Goal: Information Seeking & Learning: Learn about a topic

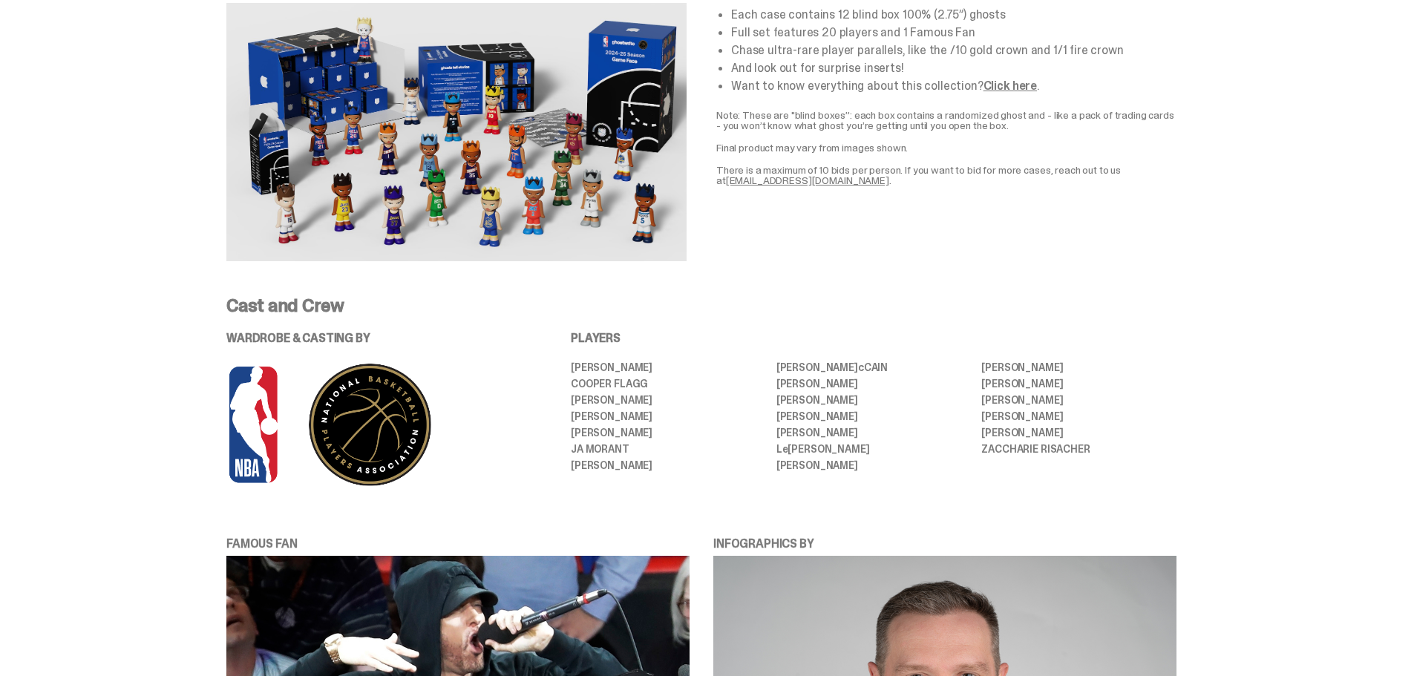
click at [561, 207] on img at bounding box center [456, 132] width 460 height 258
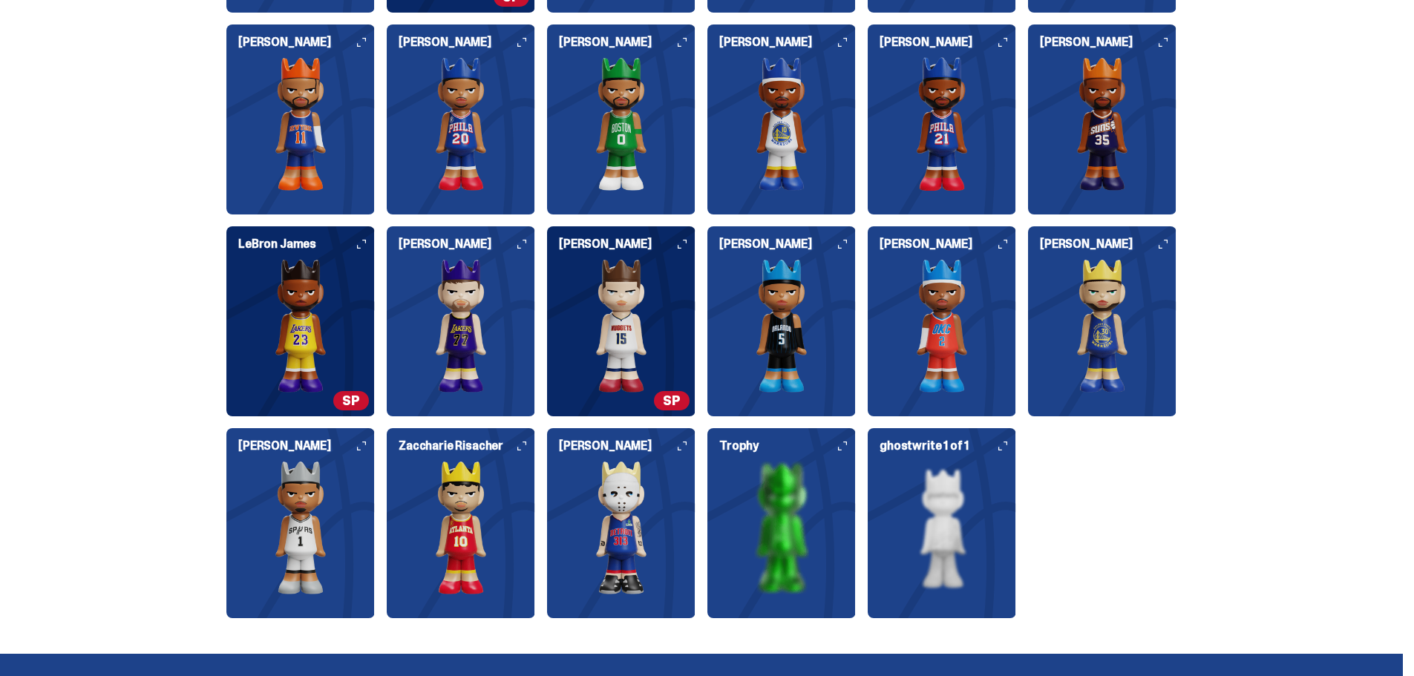
scroll to position [1782, 0]
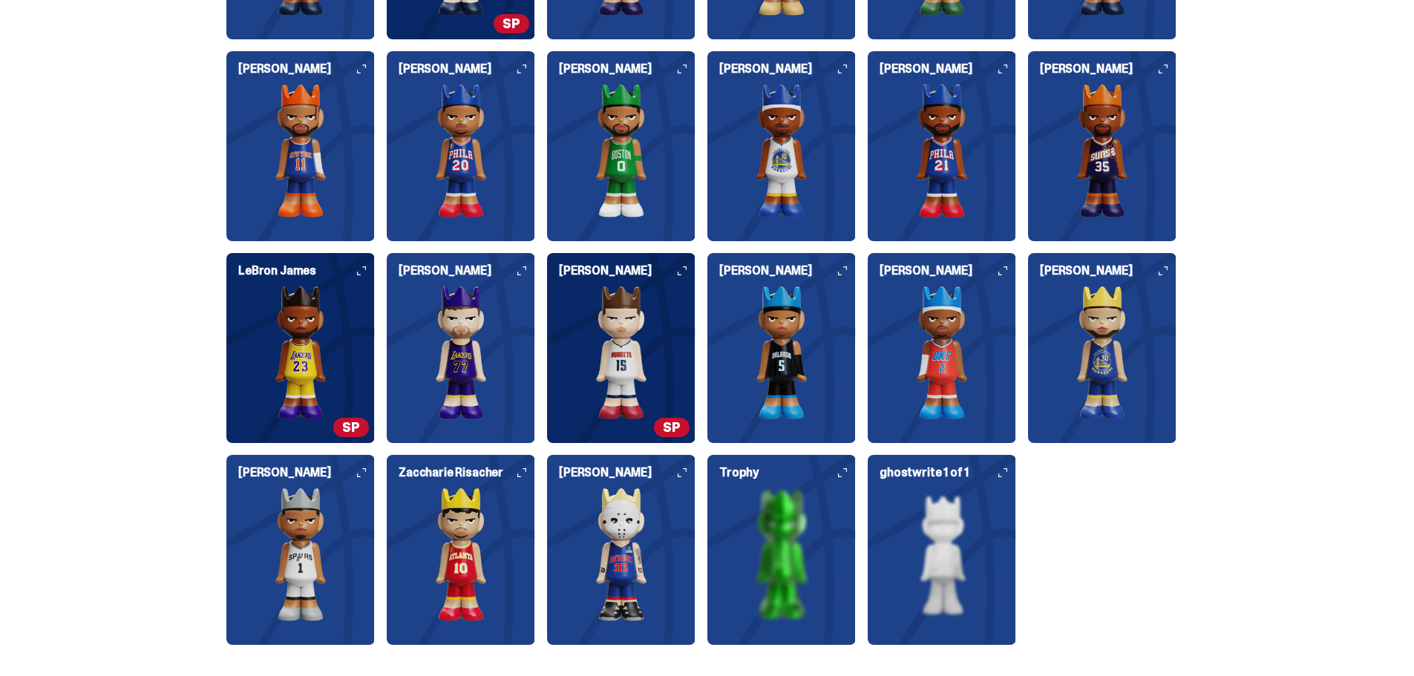
click at [321, 376] on img at bounding box center [300, 353] width 148 height 134
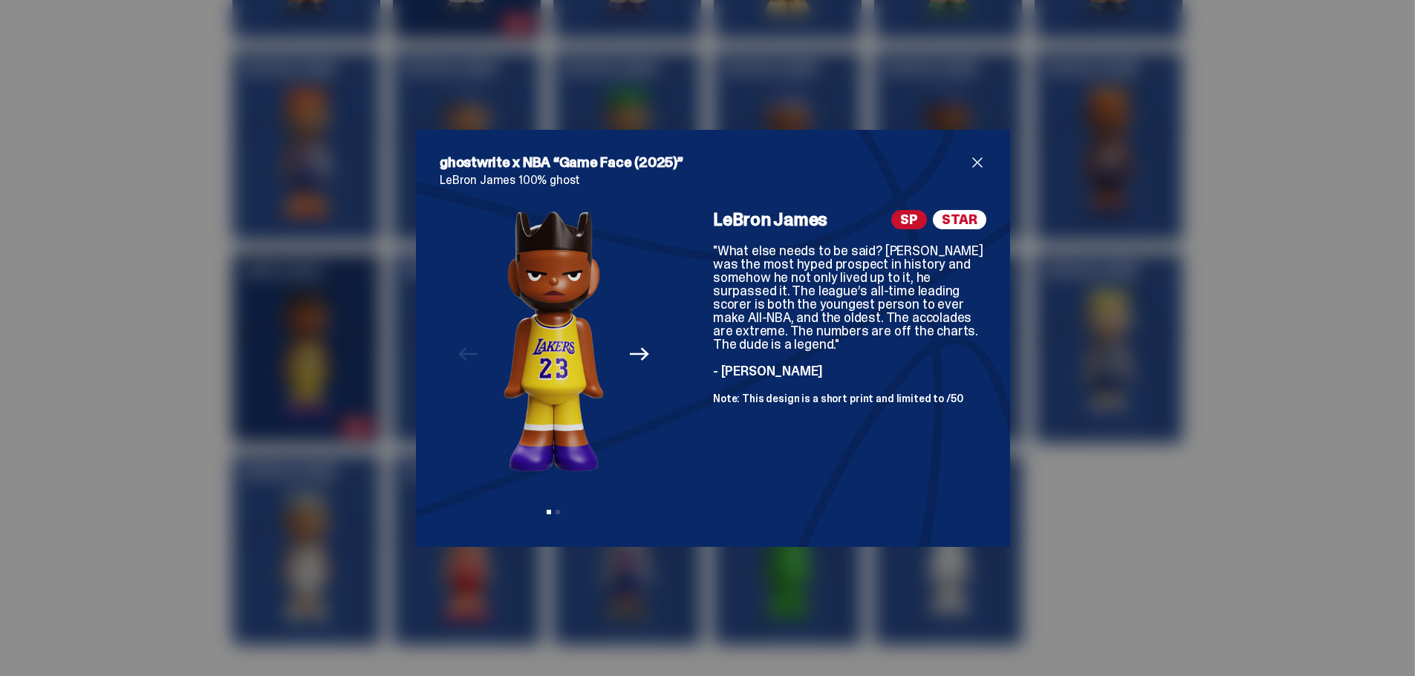
click at [971, 169] on span "close" at bounding box center [977, 163] width 18 height 18
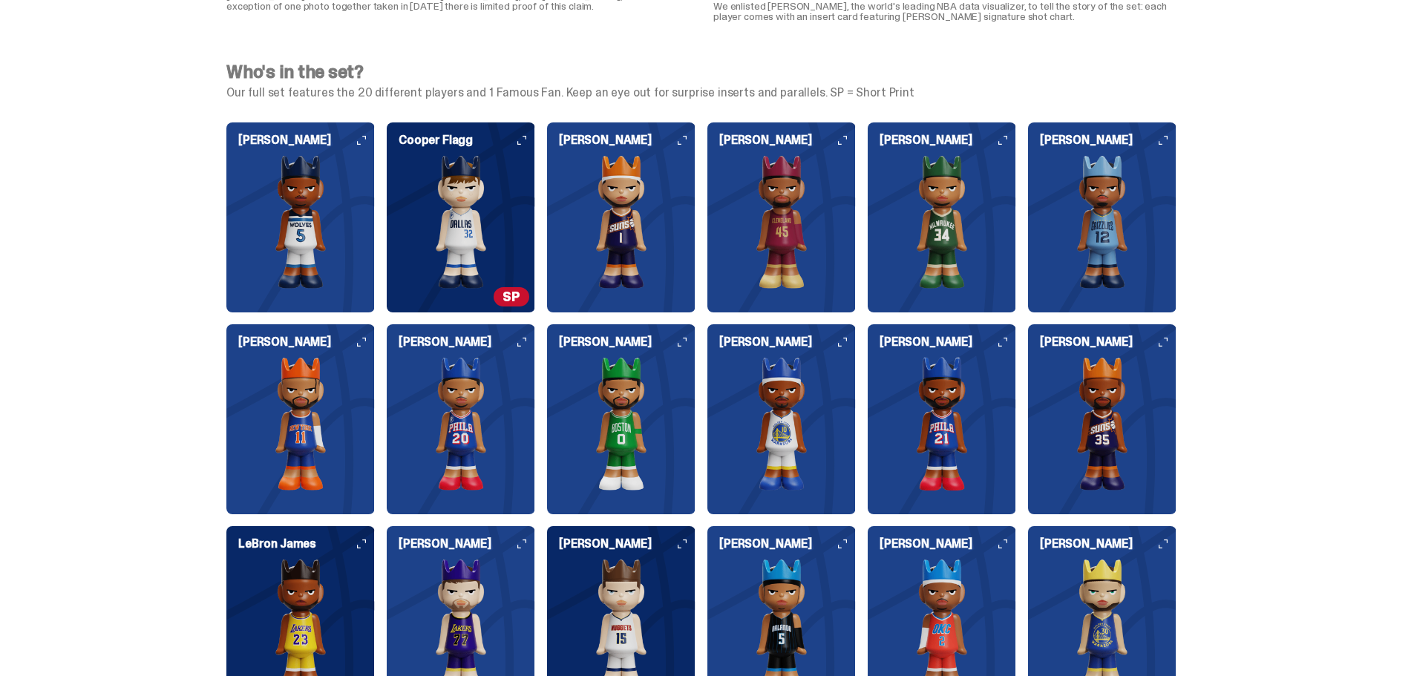
scroll to position [1500, 0]
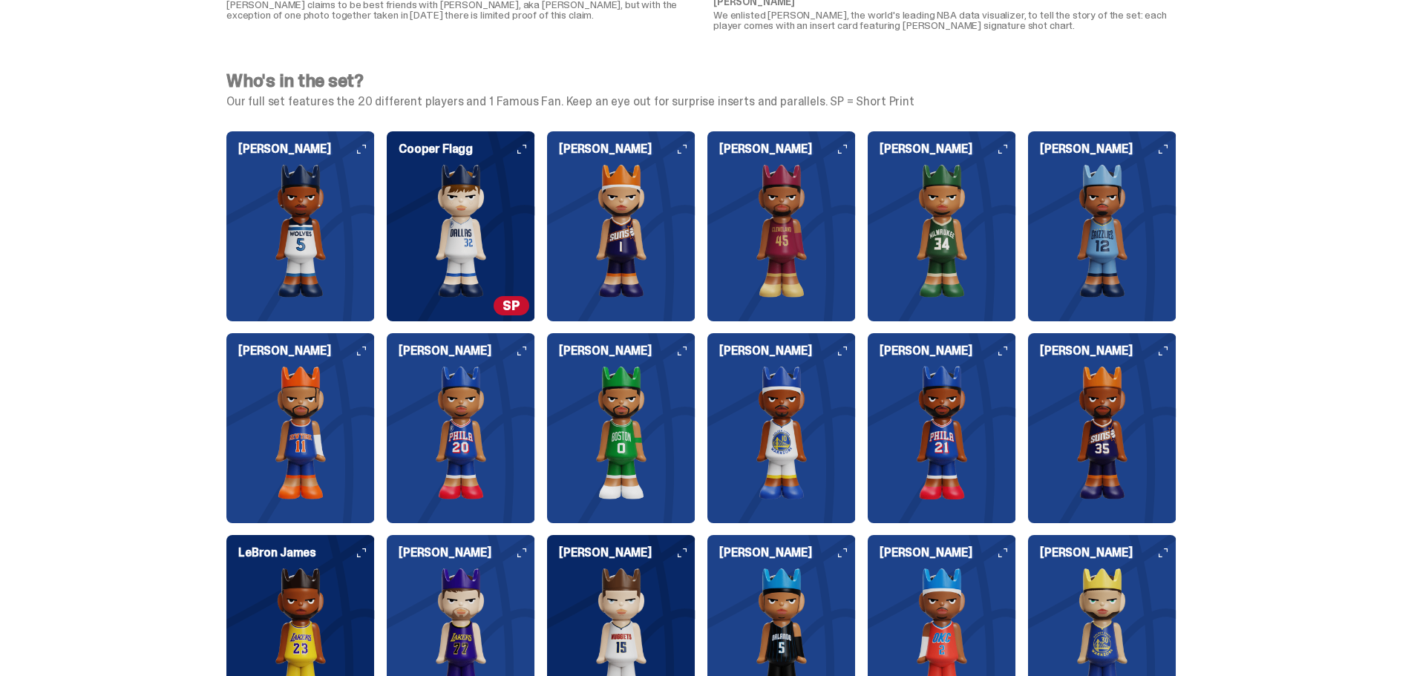
click at [489, 293] on img at bounding box center [461, 231] width 148 height 134
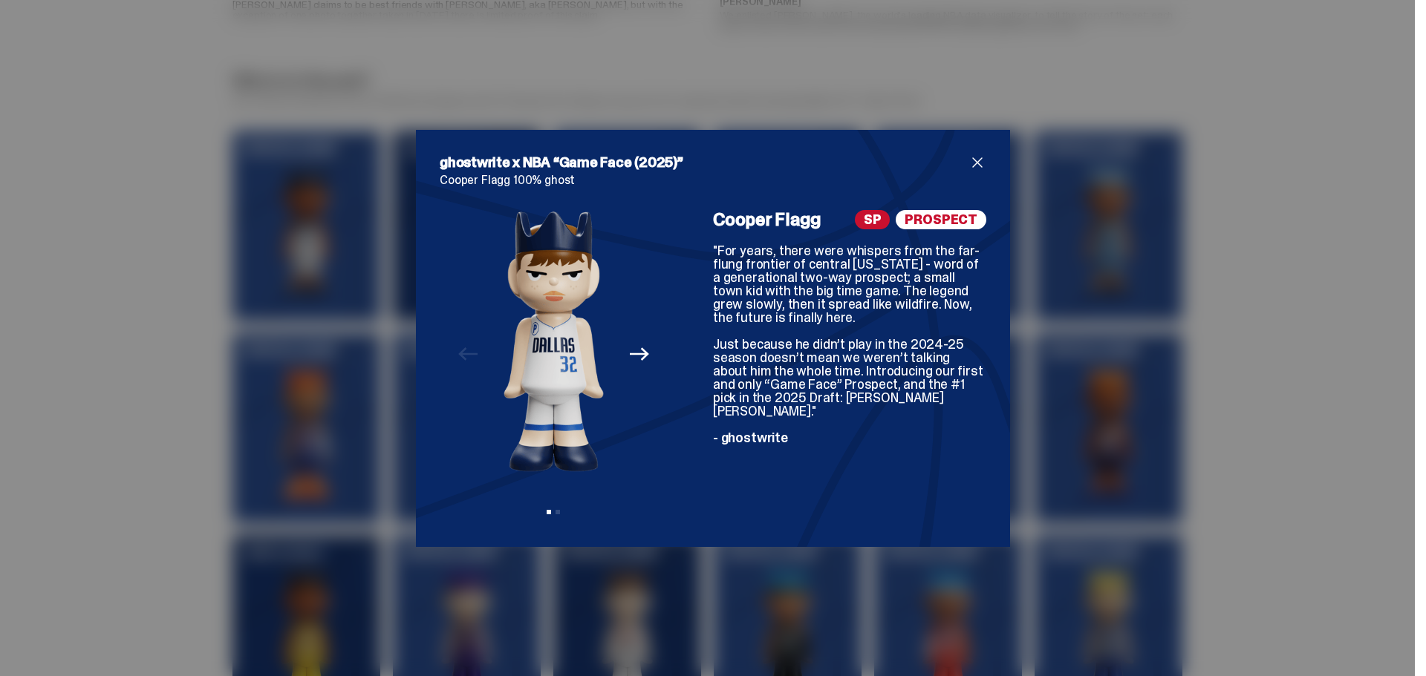
drag, startPoint x: 972, startPoint y: 159, endPoint x: 973, endPoint y: 166, distance: 7.5
click at [973, 161] on span "close" at bounding box center [977, 163] width 18 height 18
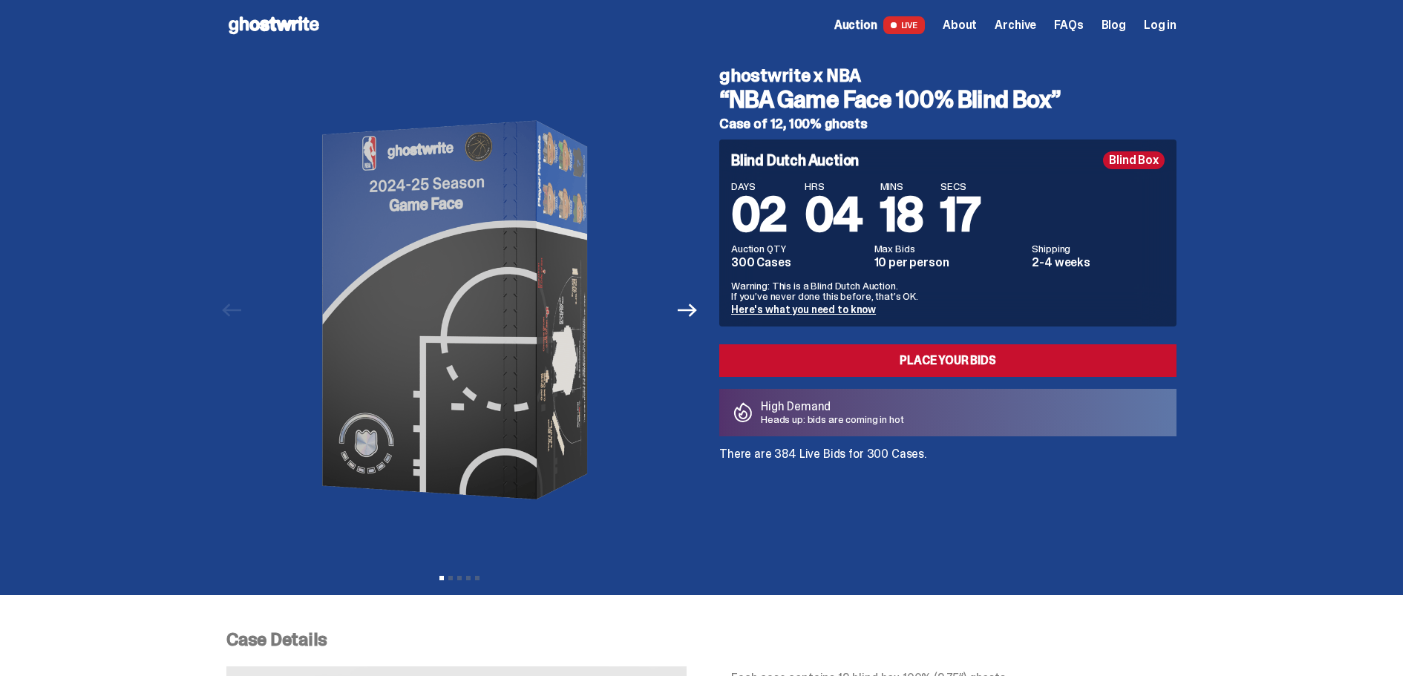
scroll to position [0, 0]
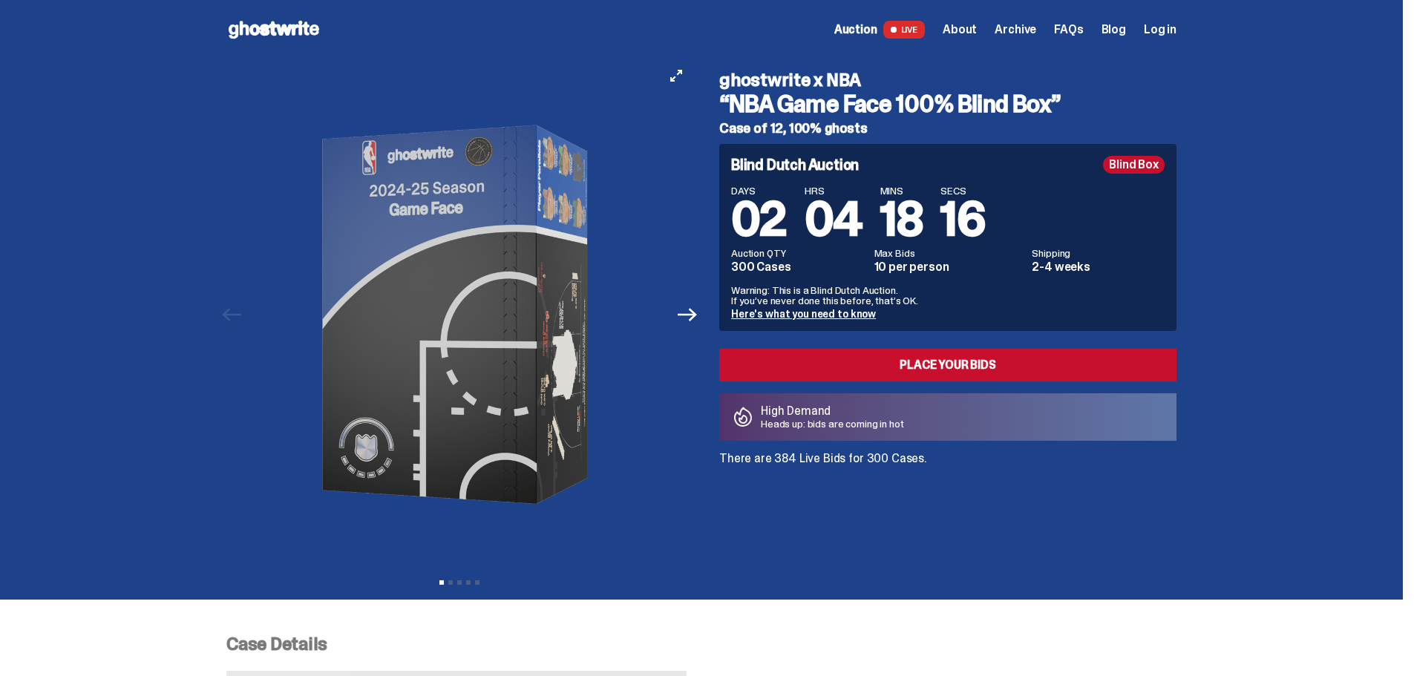
click at [691, 330] on button "Next" at bounding box center [687, 314] width 33 height 33
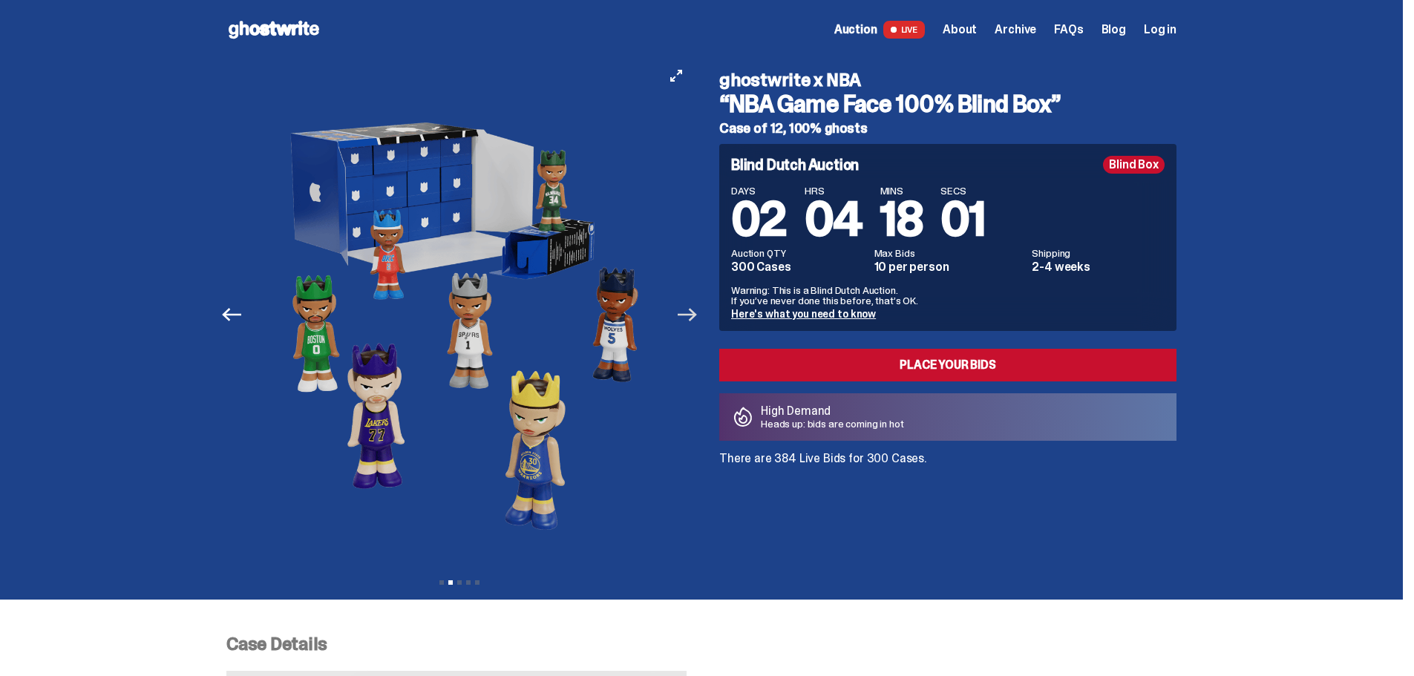
click at [691, 323] on icon "Next" at bounding box center [687, 314] width 19 height 19
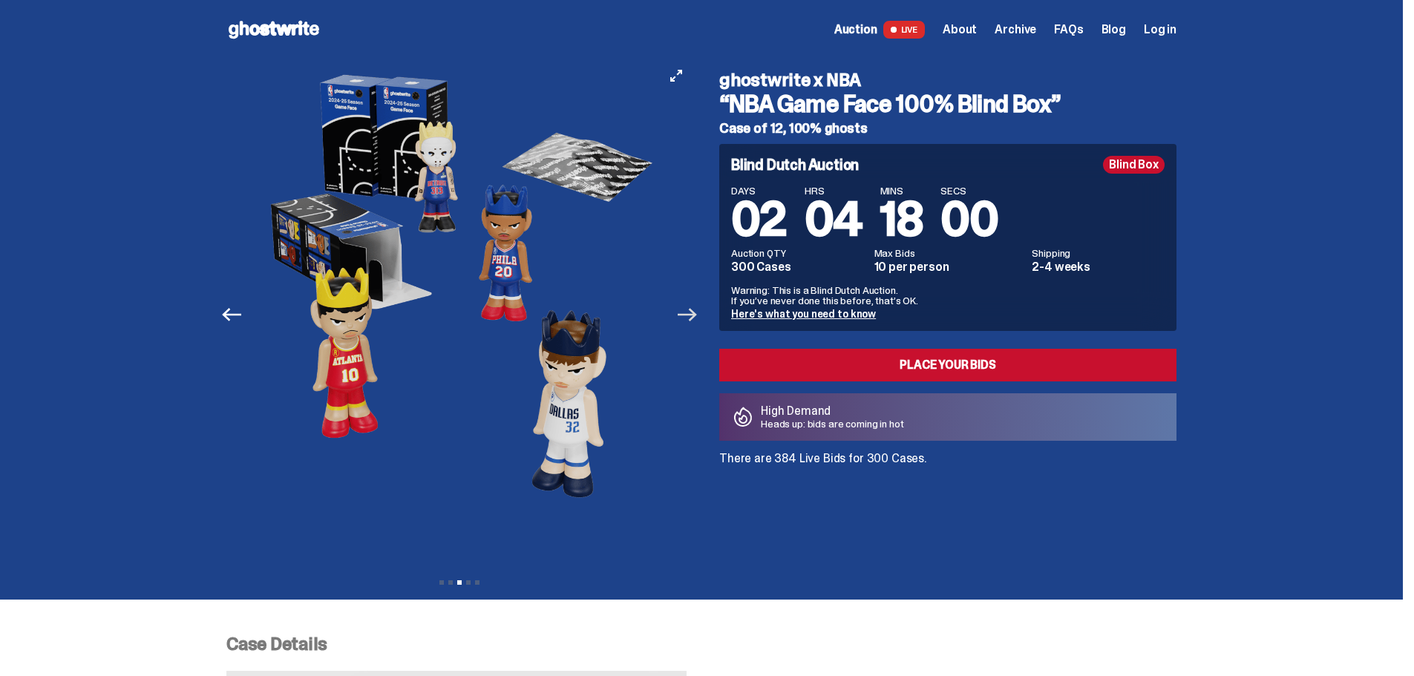
click at [691, 323] on icon "Next" at bounding box center [687, 314] width 19 height 19
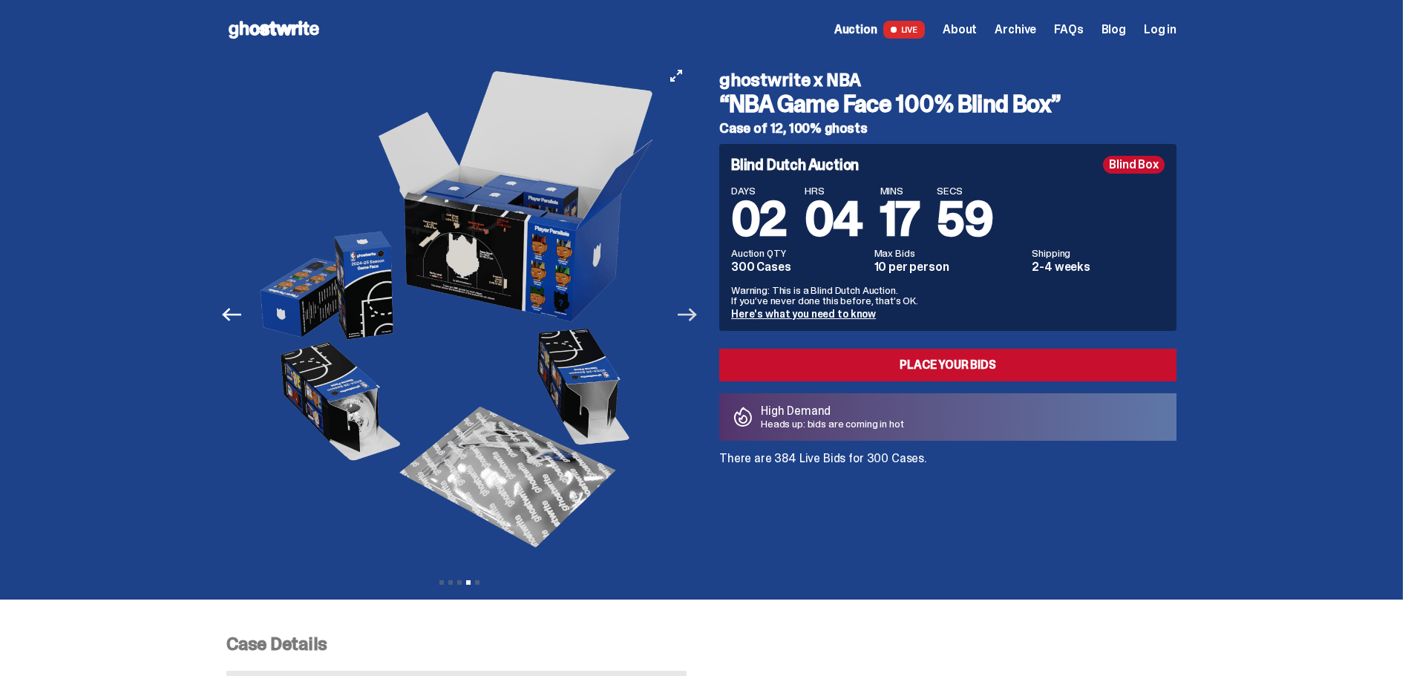
click at [691, 323] on icon "Next" at bounding box center [687, 314] width 19 height 19
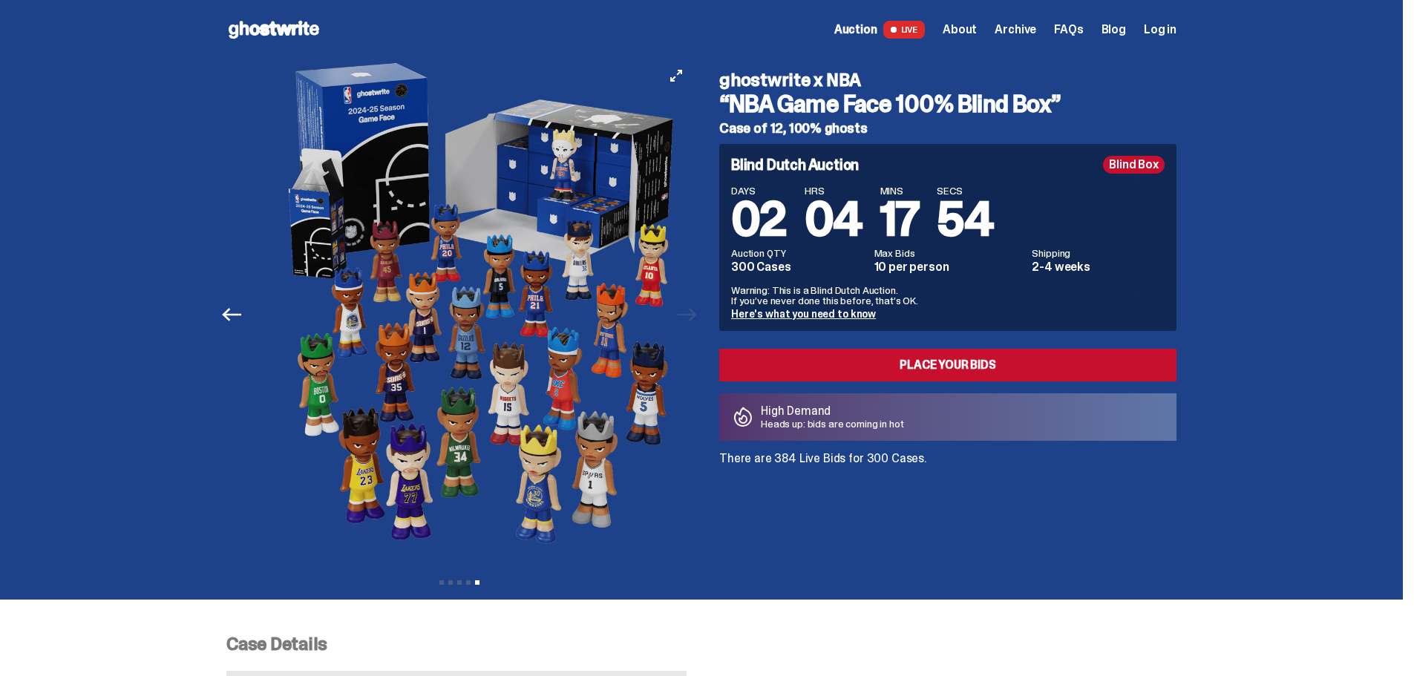
click at [688, 323] on img at bounding box center [484, 314] width 408 height 511
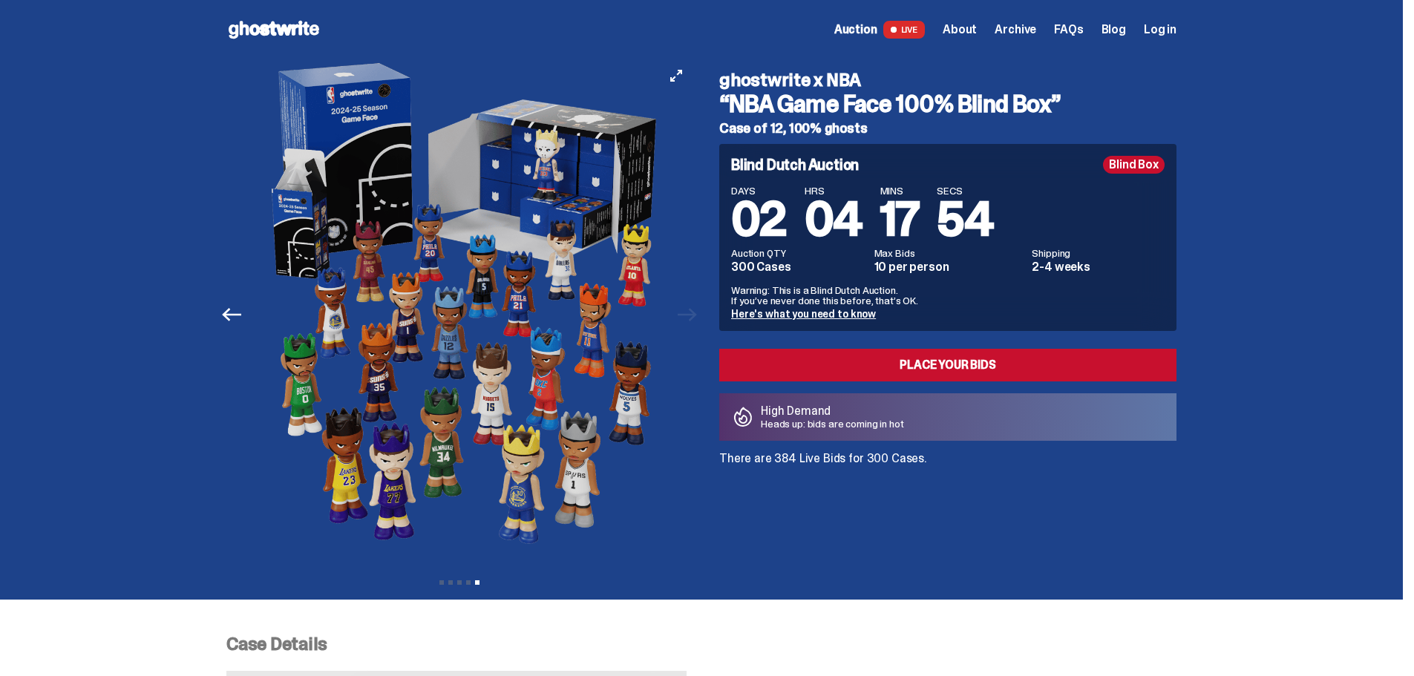
click at [691, 323] on div at bounding box center [467, 314] width 466 height 511
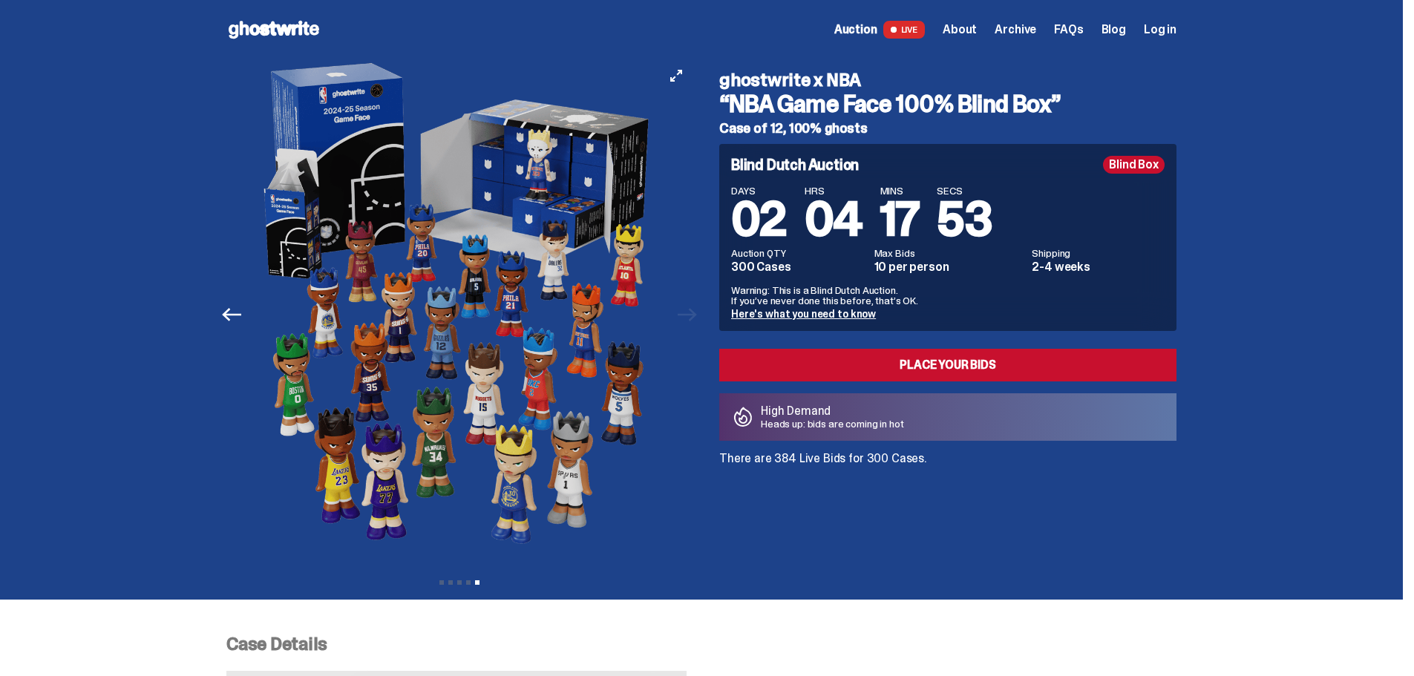
click at [691, 323] on div at bounding box center [459, 314] width 466 height 511
click at [975, 24] on span "About" at bounding box center [960, 30] width 34 height 12
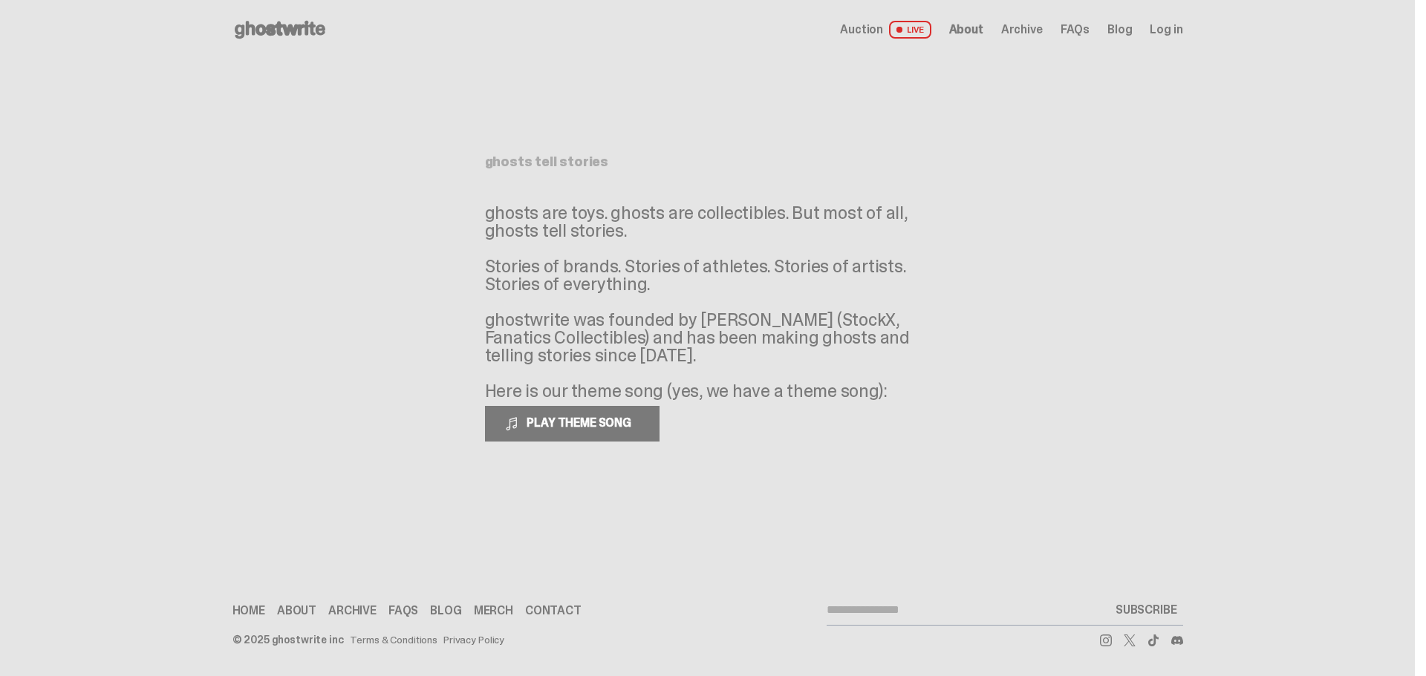
click at [959, 37] on div "Auction LIVE About Archive FAQs Blog Log in" at bounding box center [1011, 30] width 342 height 18
click at [1018, 30] on span "Archive" at bounding box center [1022, 30] width 42 height 12
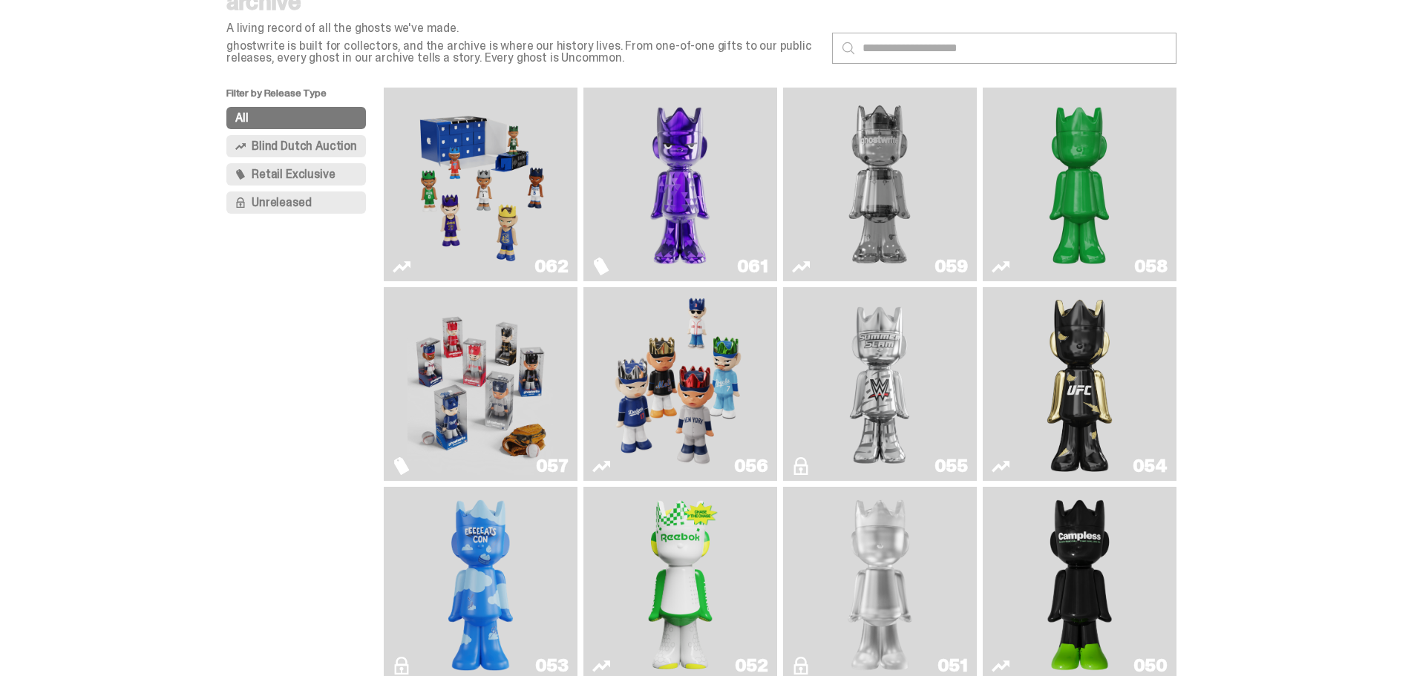
scroll to position [148, 0]
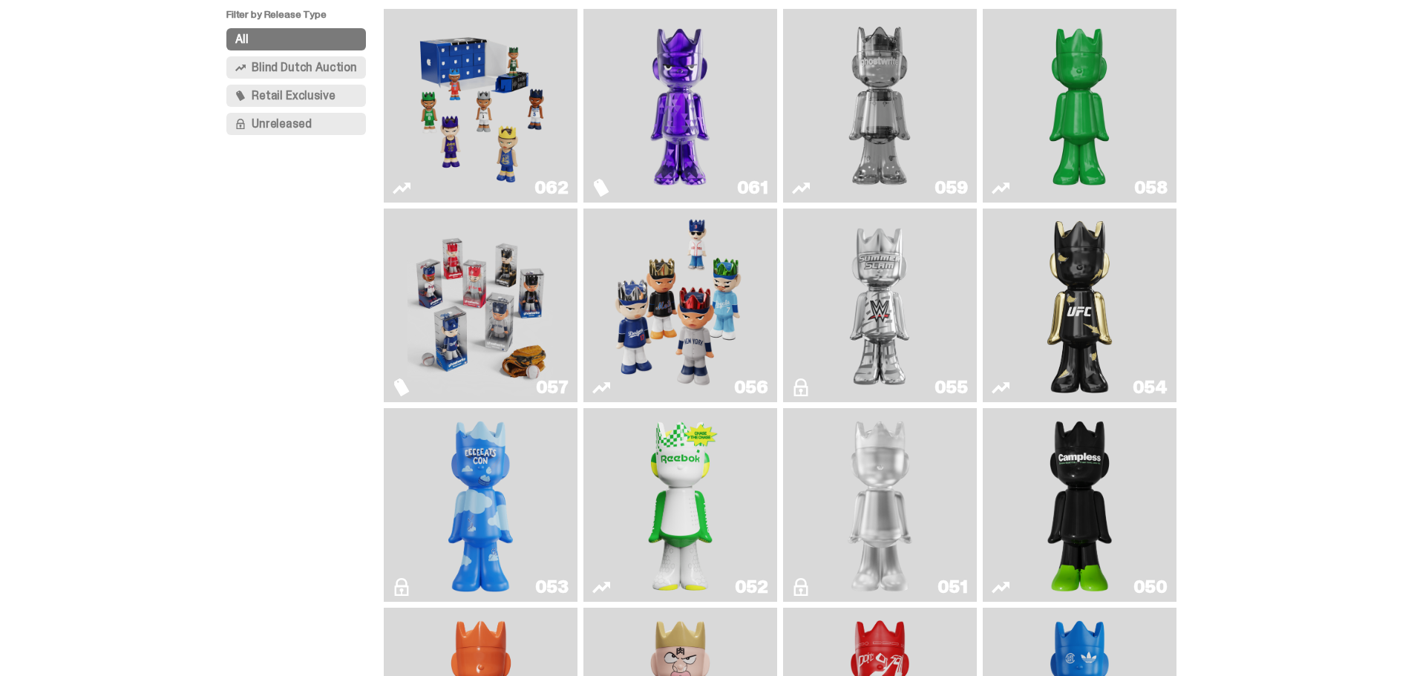
click at [832, 368] on img "I Was There SummerSlam" at bounding box center [880, 306] width 146 height 182
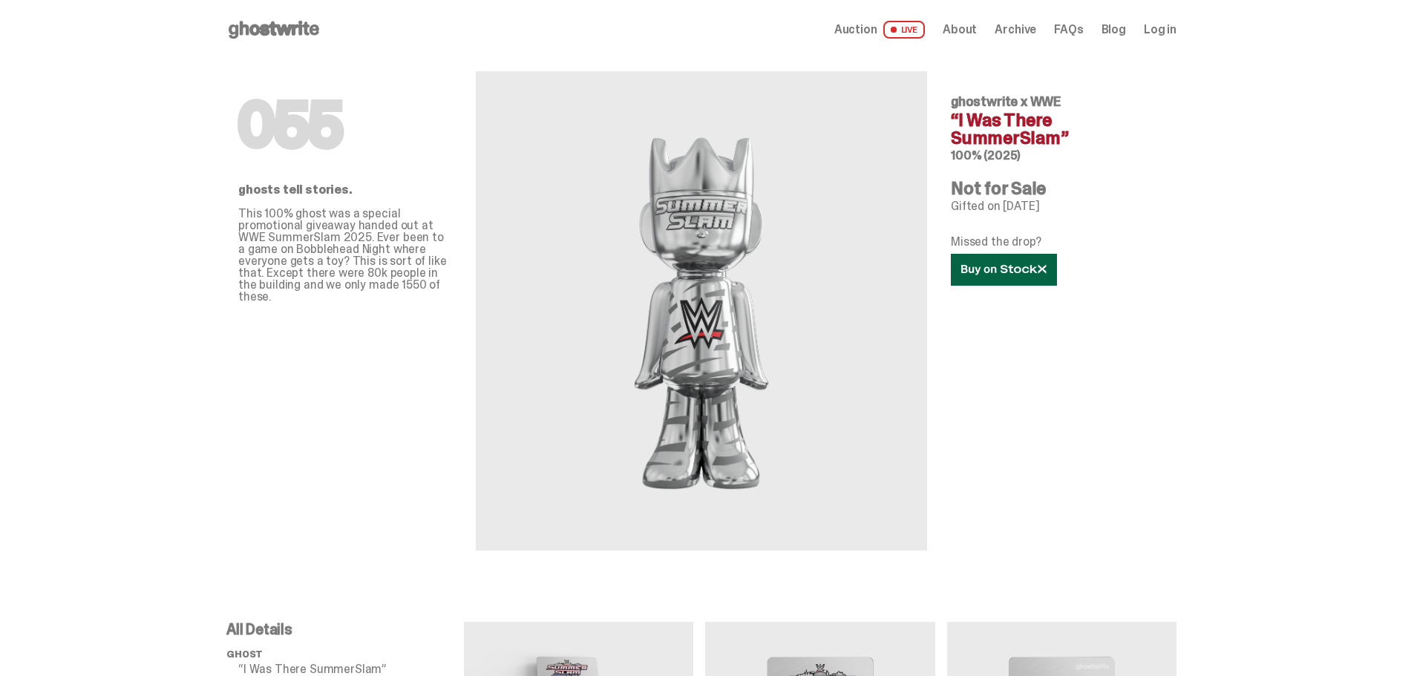
click at [1002, 280] on link at bounding box center [1004, 270] width 106 height 32
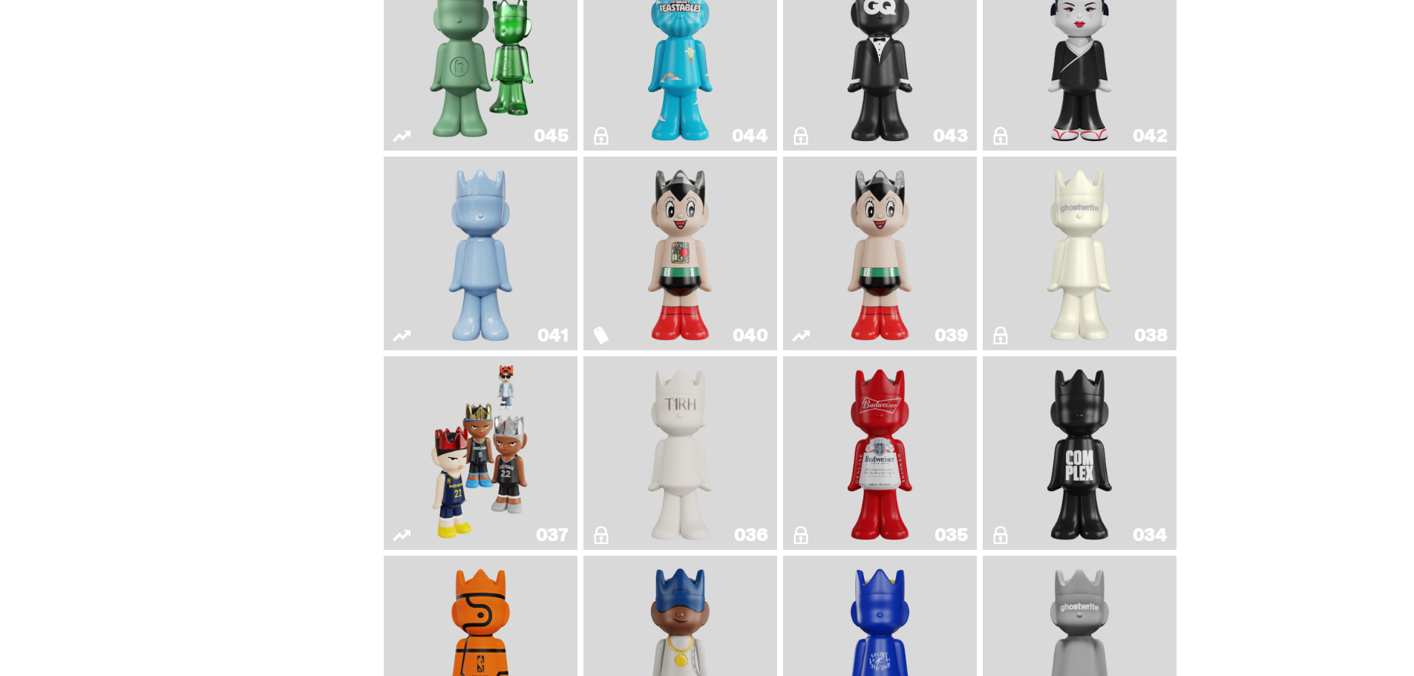
scroll to position [1188, 0]
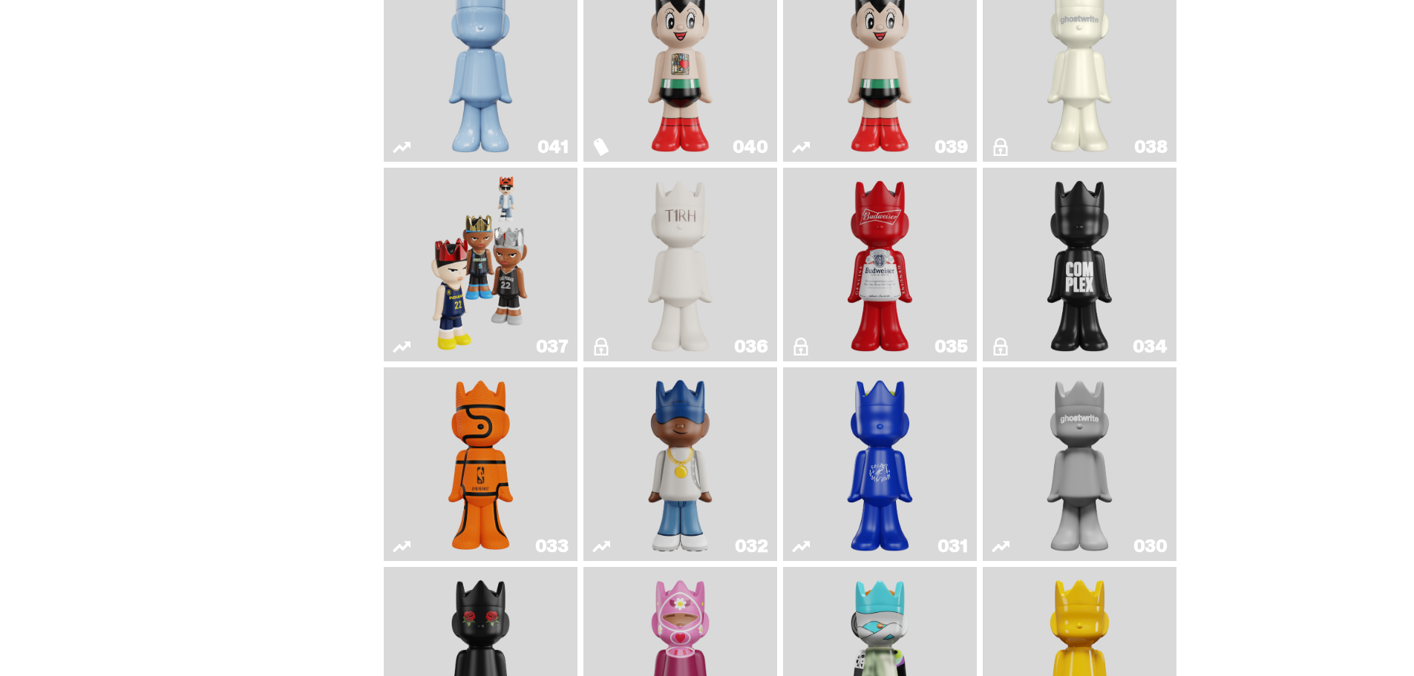
click at [22, 146] on main "Something went wrong! Hang in there while we get back on track archive A living…" at bounding box center [701, 415] width 1403 height 3088
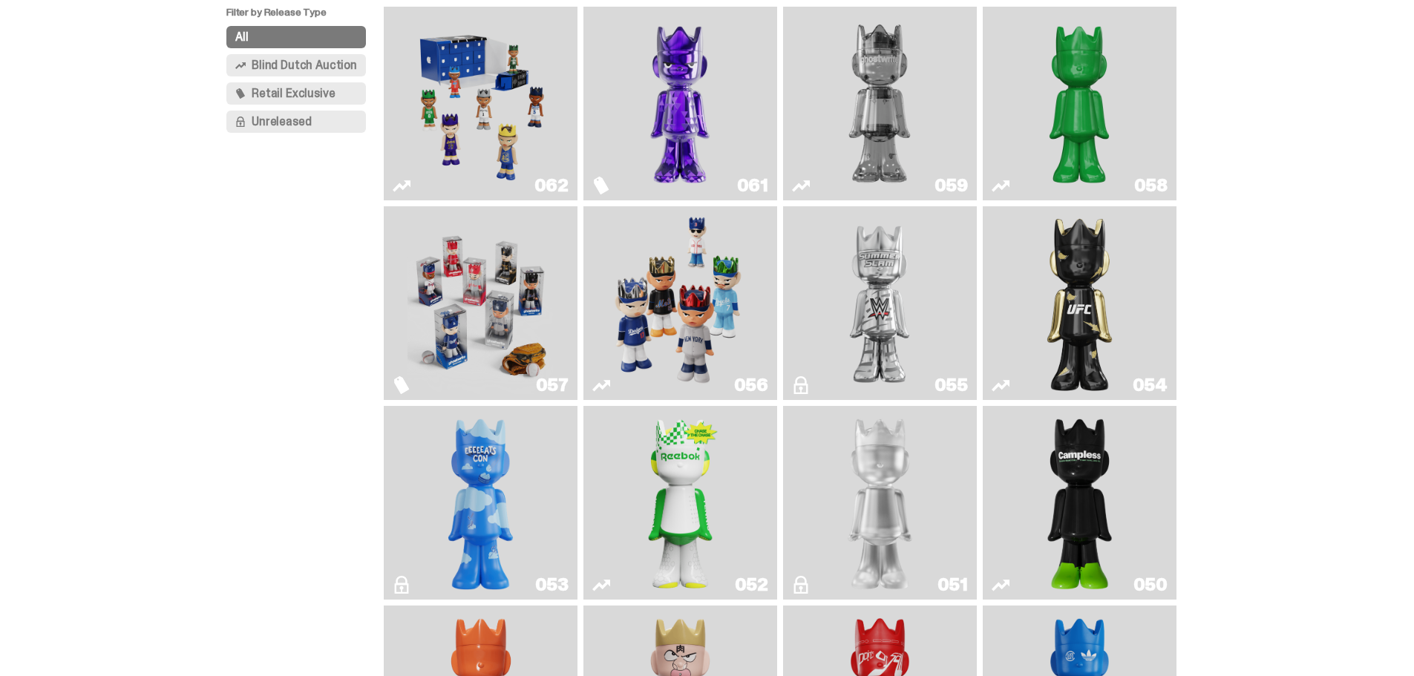
scroll to position [0, 0]
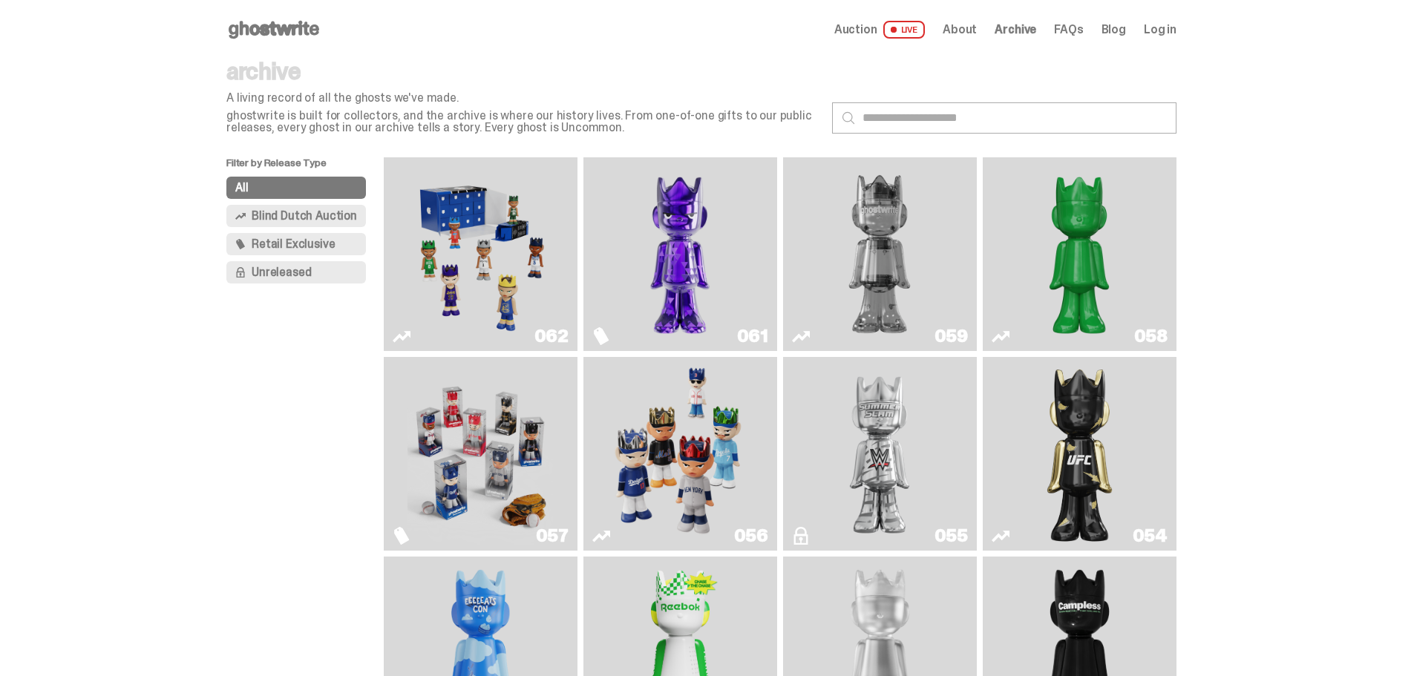
click at [881, 223] on img "Two" at bounding box center [880, 254] width 146 height 182
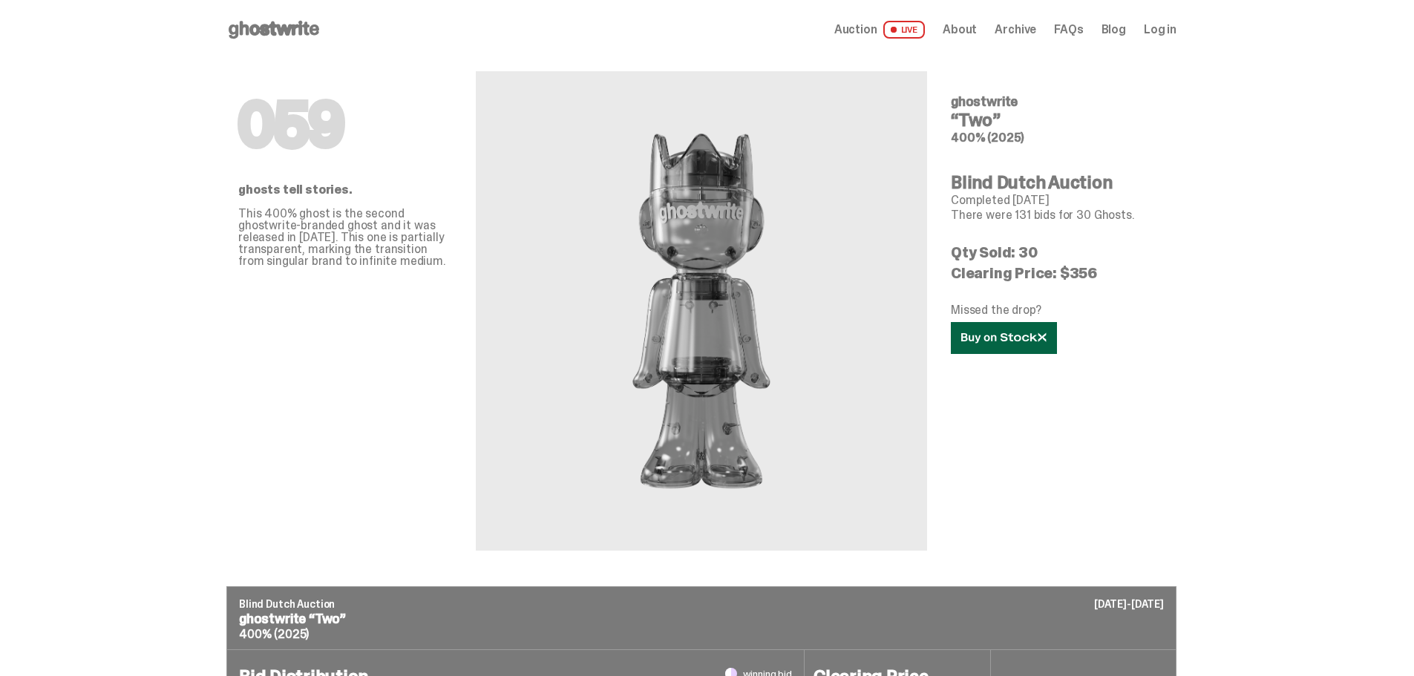
click at [982, 331] on link at bounding box center [1004, 338] width 106 height 32
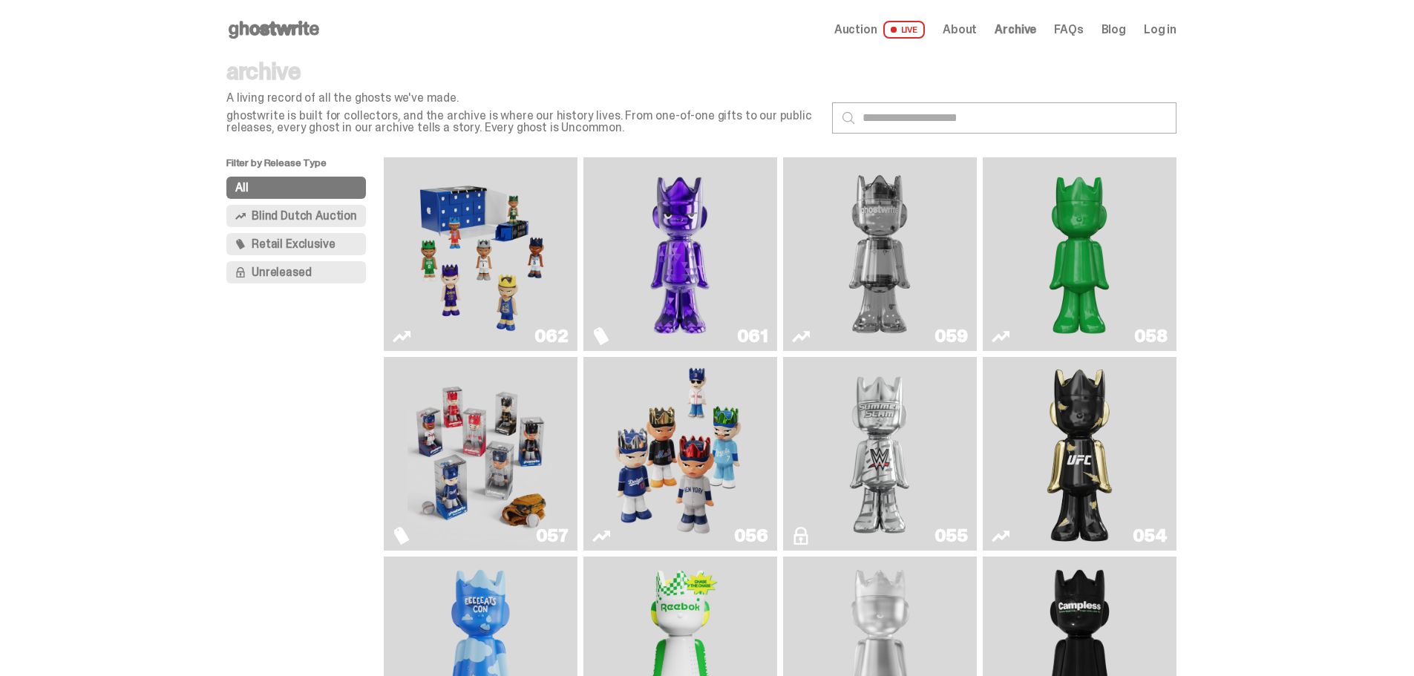
click at [528, 224] on img "Game Face (2025)" at bounding box center [481, 254] width 146 height 182
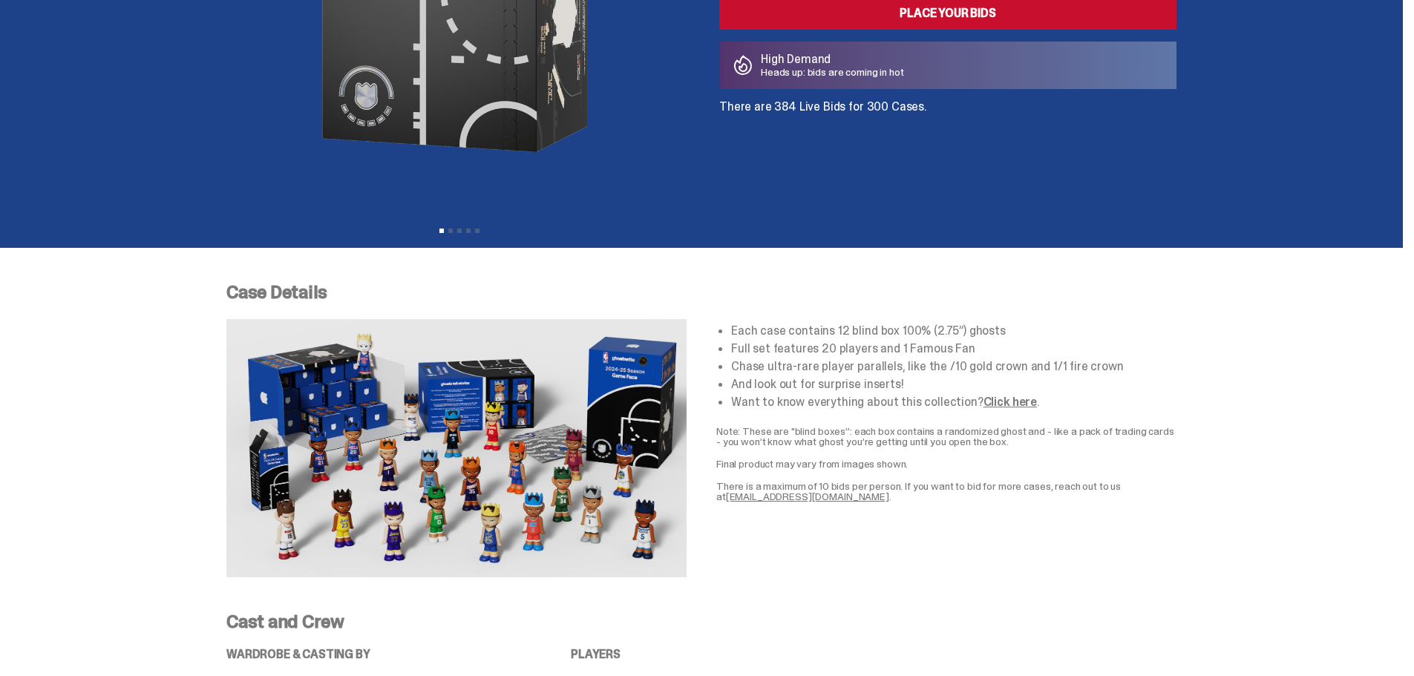
scroll to position [297, 0]
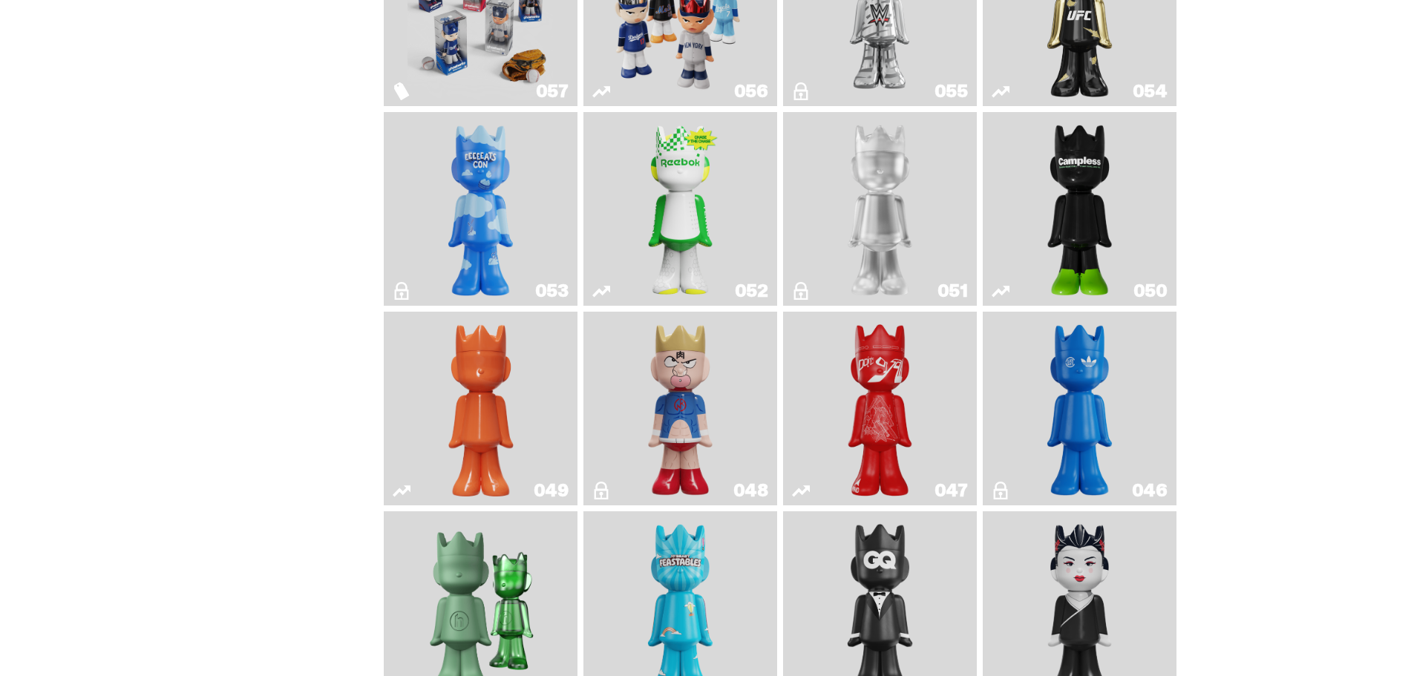
scroll to position [445, 0]
click at [705, 412] on img "Kinnikuman" at bounding box center [680, 408] width 79 height 182
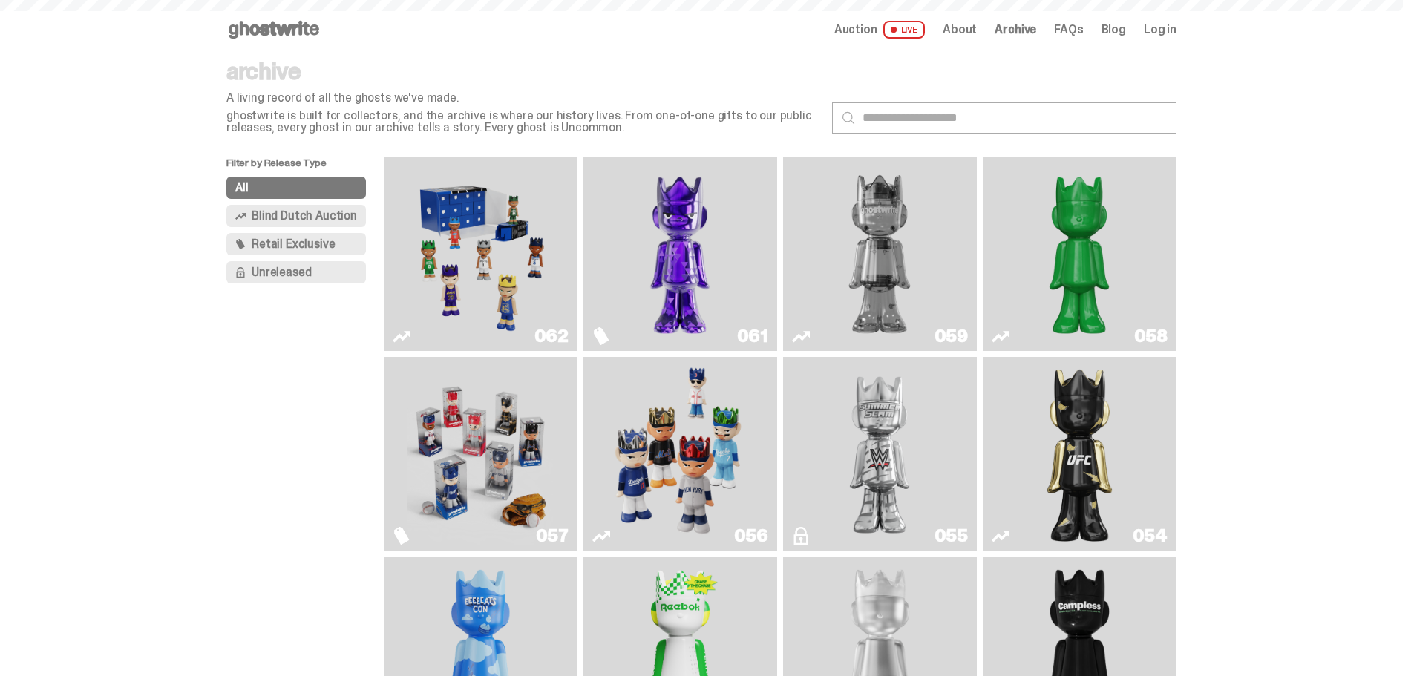
scroll to position [445, 0]
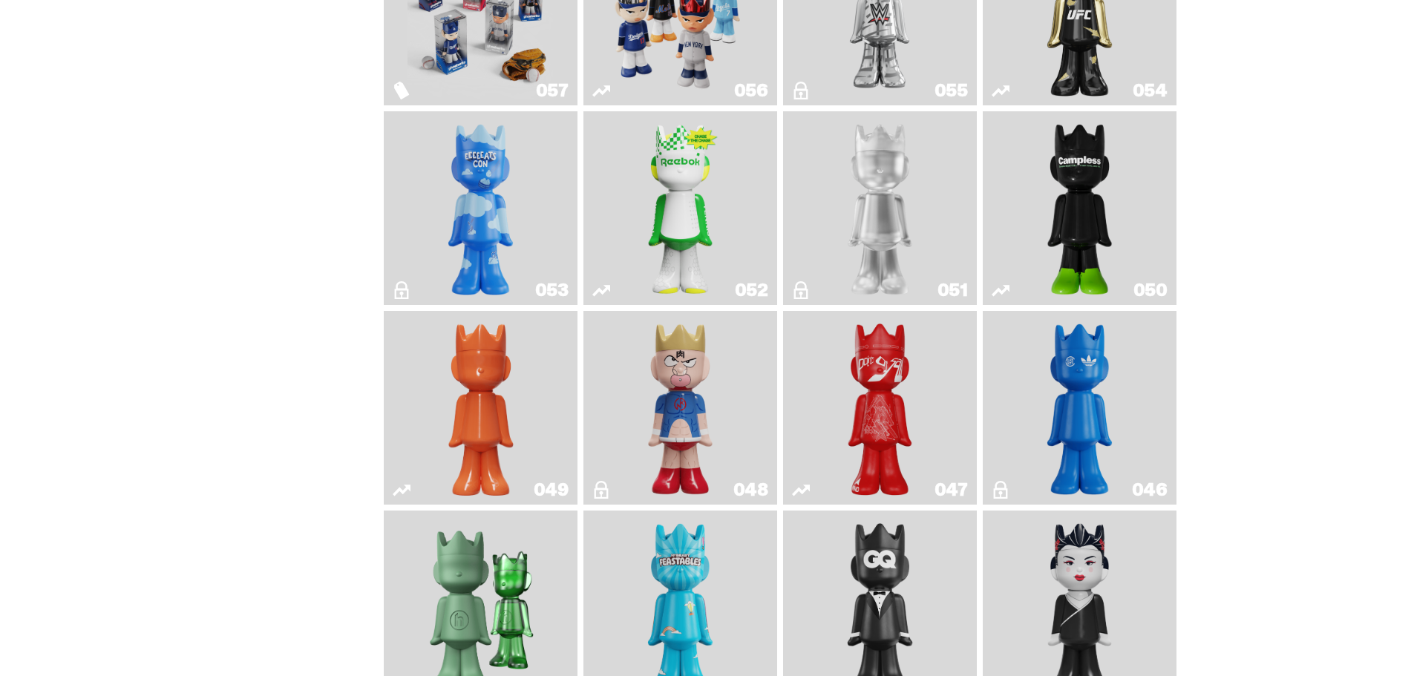
click at [919, 385] on img "Skip" at bounding box center [880, 408] width 79 height 182
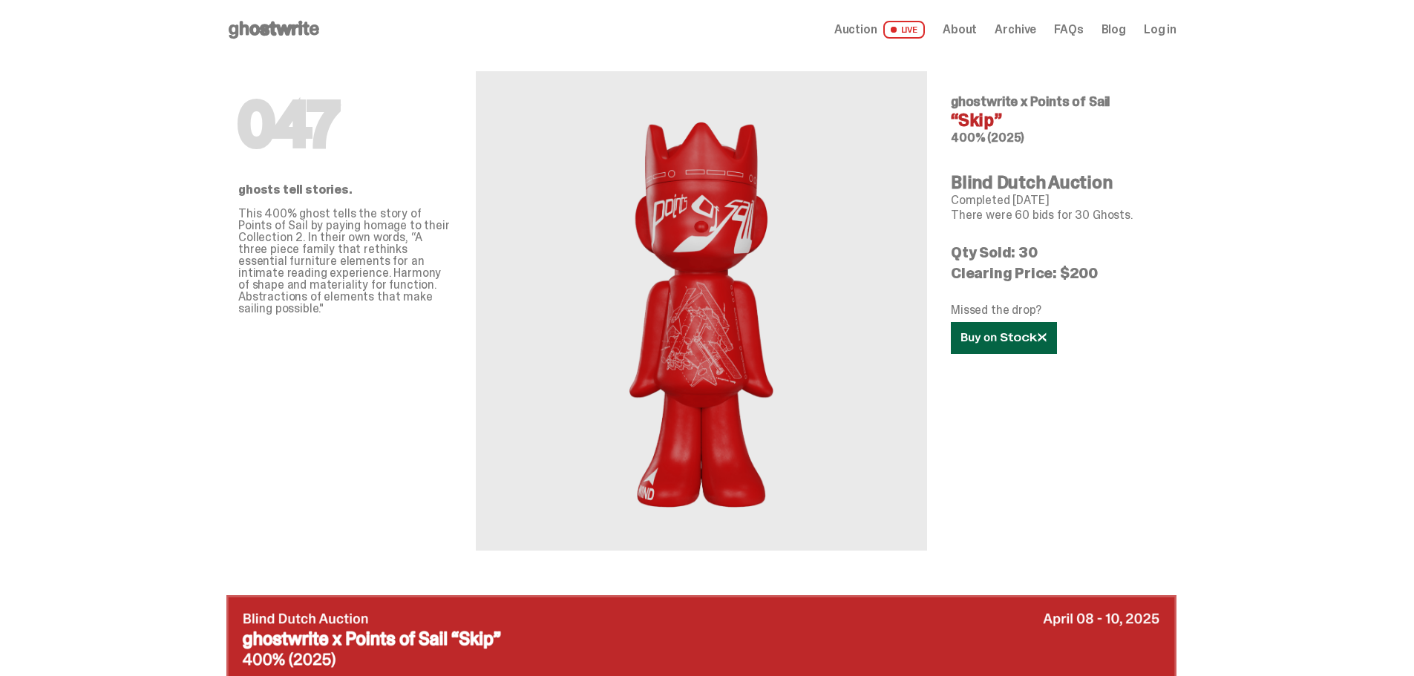
click at [998, 341] on use at bounding box center [1003, 338] width 85 height 10
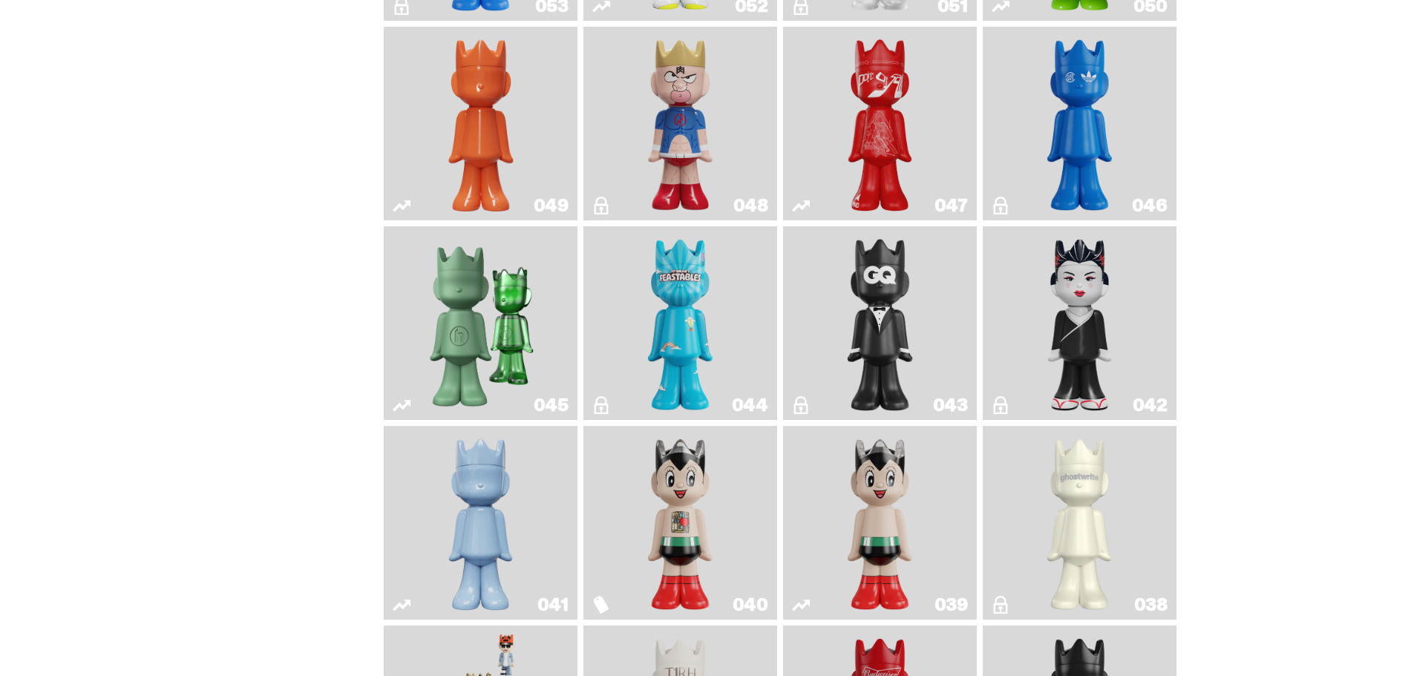
scroll to position [891, 0]
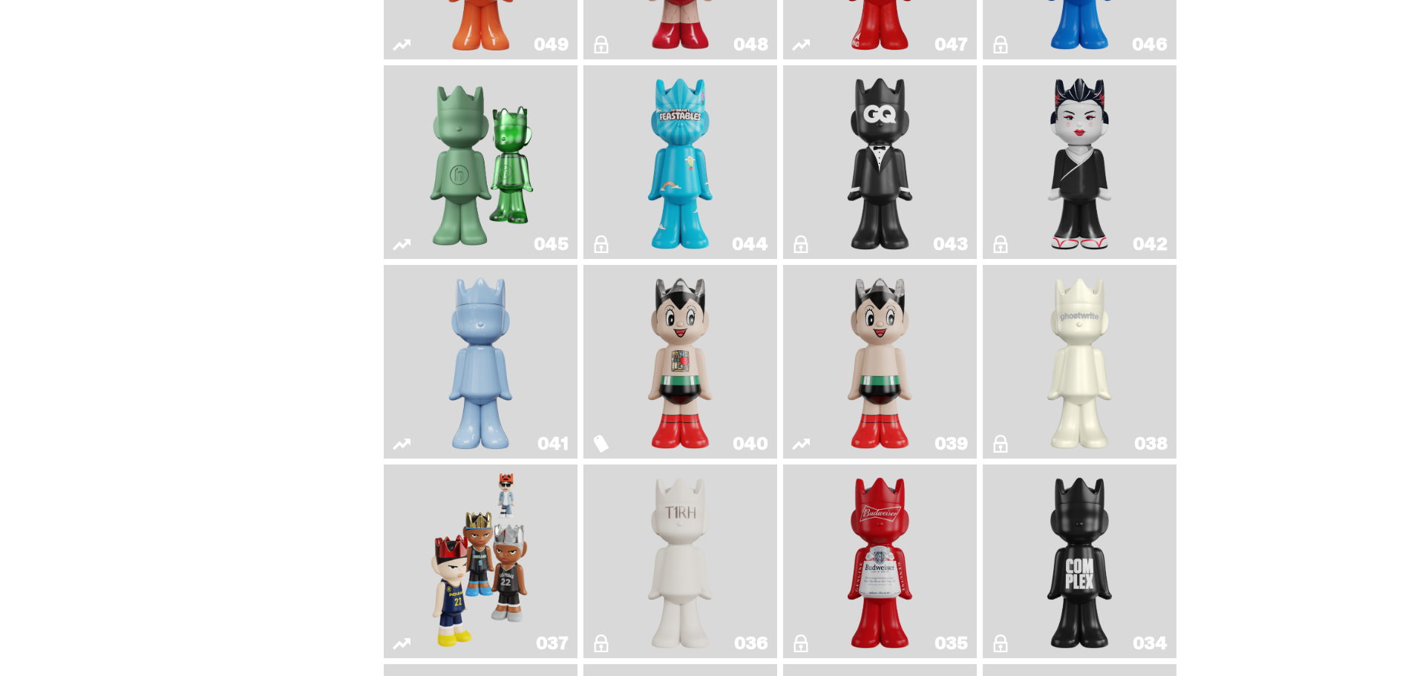
click at [709, 180] on img "Feastables" at bounding box center [680, 162] width 79 height 182
